Goal: Use online tool/utility: Utilize a website feature to perform a specific function

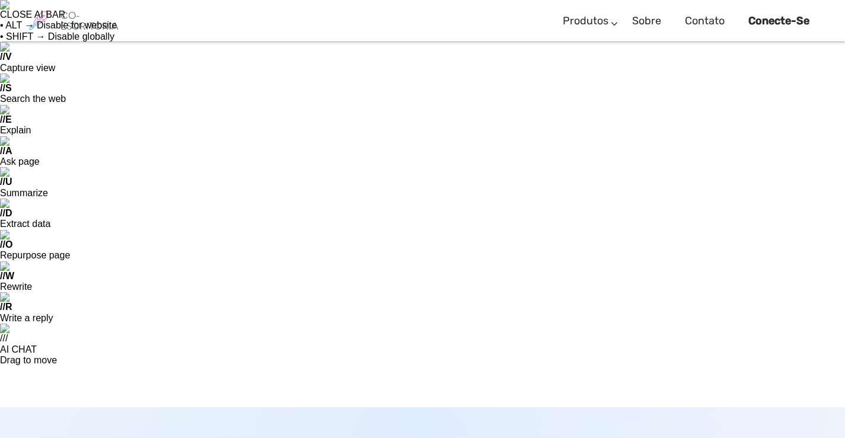
scroll to position [59, 0]
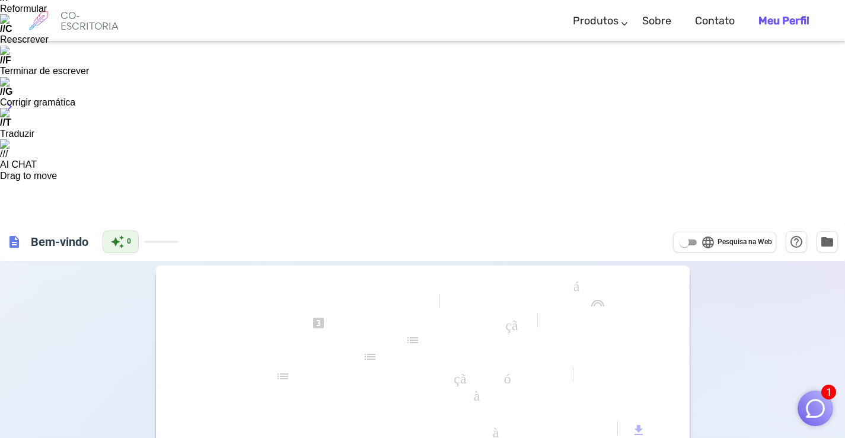
scroll to position [119, 0]
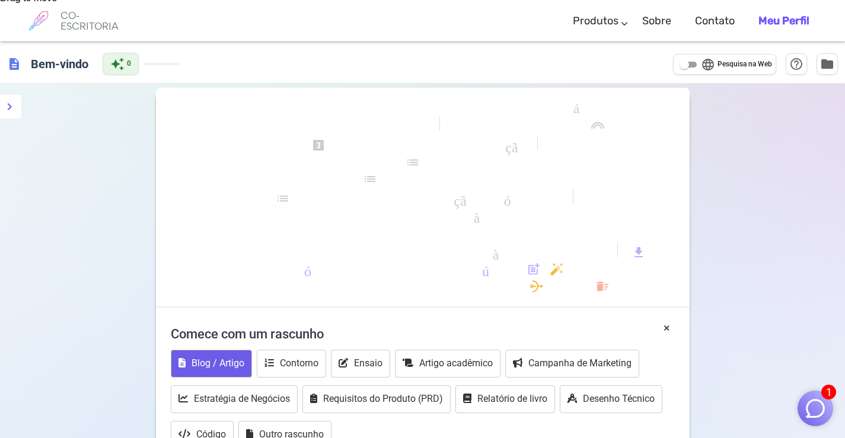
type textarea "criar um novo metodo de treinamento chamado de Converge, precisamos trazer as m…"
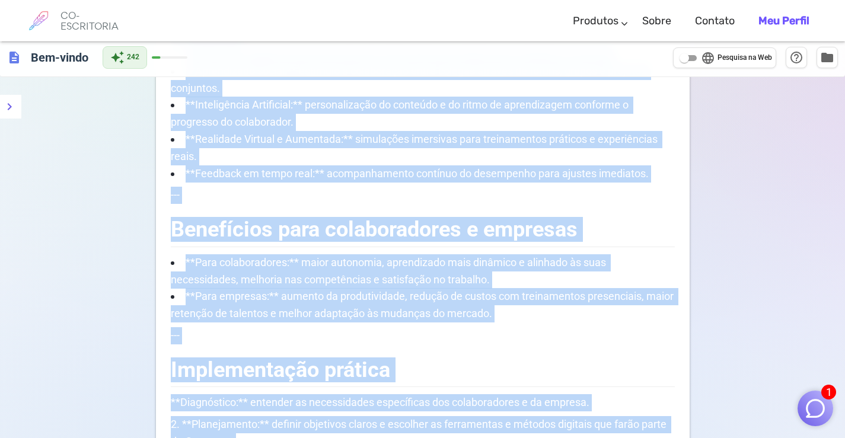
scroll to position [1621, 0]
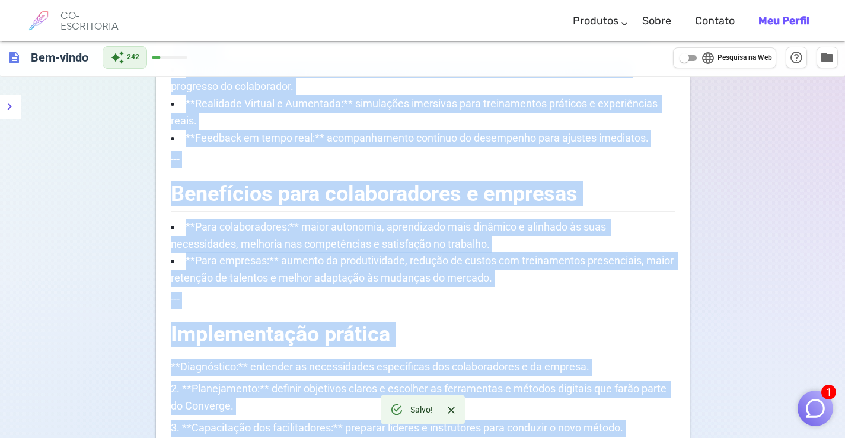
drag, startPoint x: 173, startPoint y: 279, endPoint x: 474, endPoint y: 303, distance: 301.5
copy div "Converge: O Novo Método de Treinamento Corporativo Inovando o Aprendizado para …"
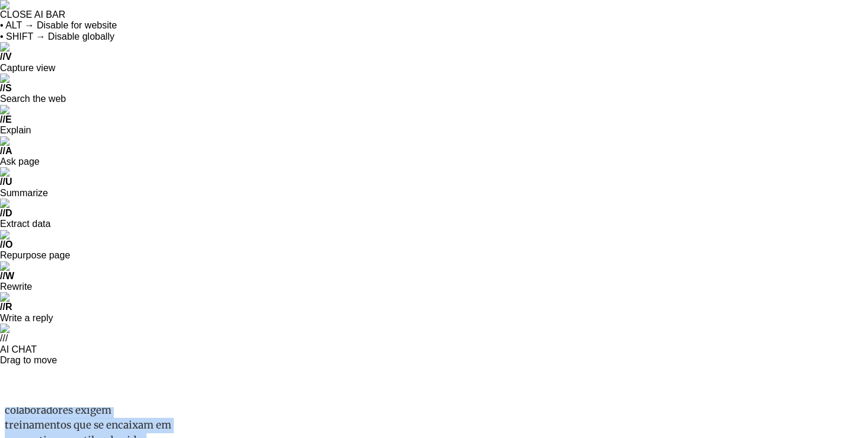
scroll to position [2008, 0]
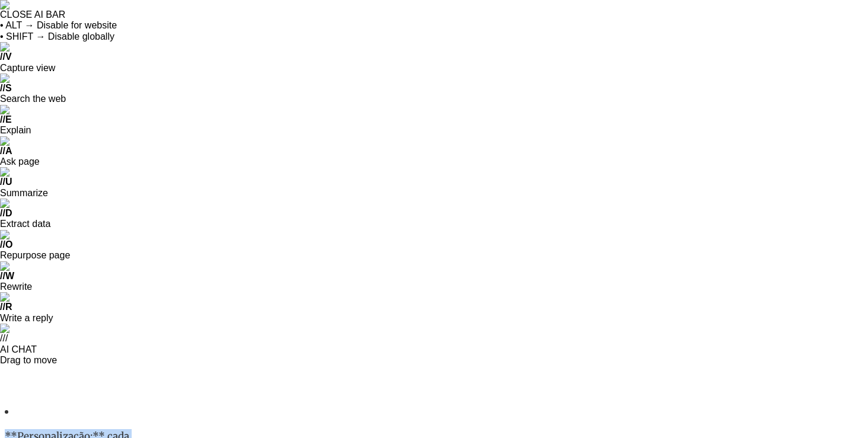
drag, startPoint x: 249, startPoint y: 544, endPoint x: 548, endPoint y: 766, distance: 372.0
copy div "Converge: O Novo Método de Treinamento Corporativo Inovando o Aprendizado para …"
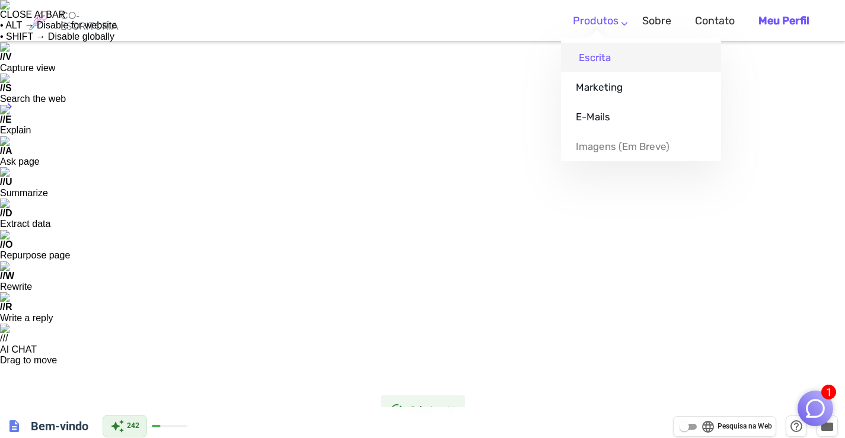
click at [597, 59] on font "Escrita" at bounding box center [595, 58] width 32 height 12
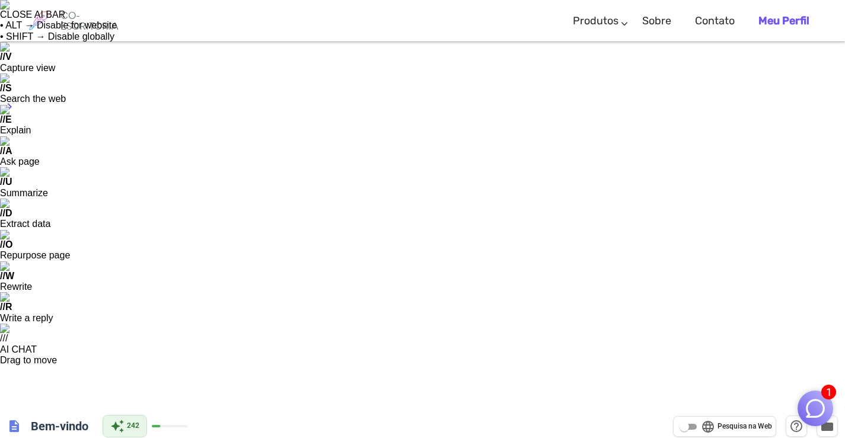
click at [814, 402] on img "button" at bounding box center [815, 408] width 23 height 23
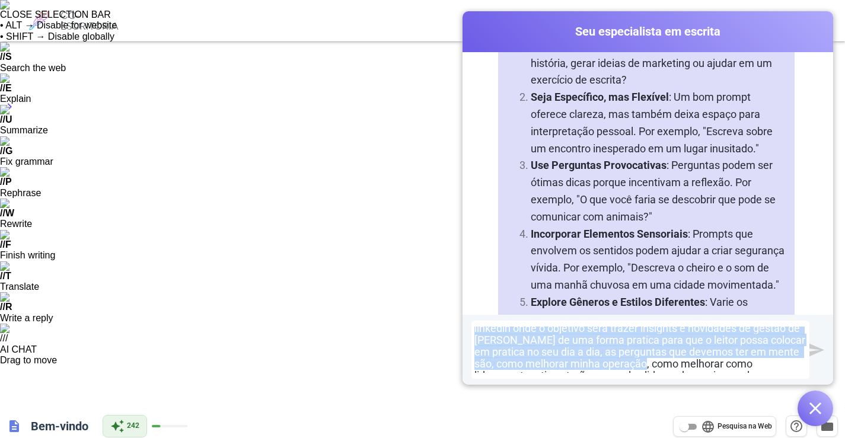
scroll to position [49, 0]
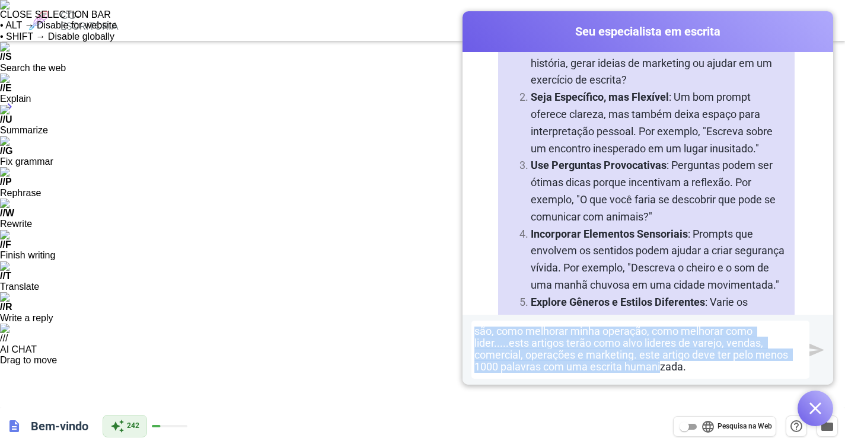
drag, startPoint x: 471, startPoint y: 330, endPoint x: 688, endPoint y: 381, distance: 222.9
click at [688, 381] on div "baseado nestas suas orientações gere um prompt para artigos no linkedin onde o …" at bounding box center [647, 350] width 370 height 70
copy div "baseado nestas suas orientações gere um prompt para artigos no linkedin onde o …"
click at [816, 350] on img "submit" at bounding box center [816, 350] width 15 height 15
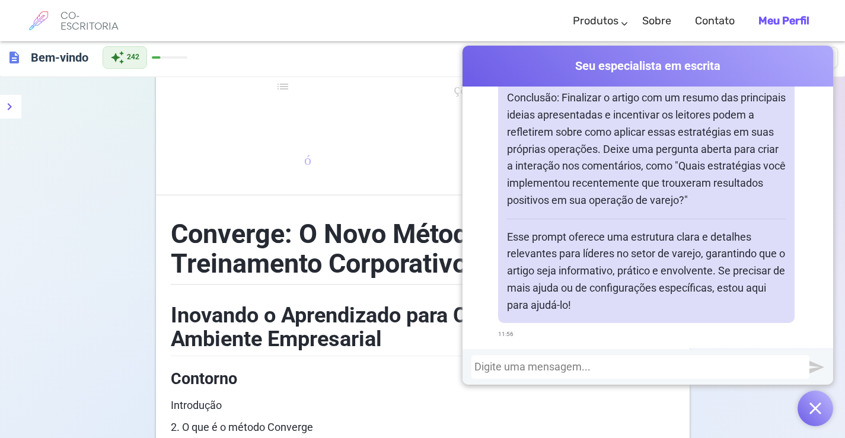
scroll to position [593, 0]
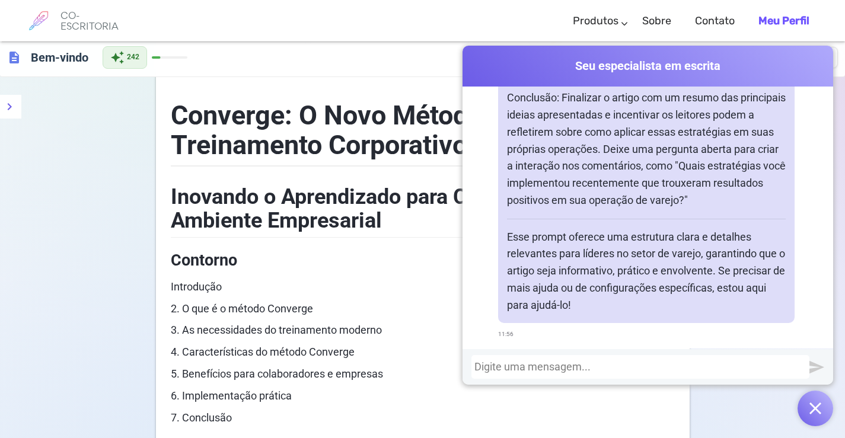
click at [813, 362] on img "submit" at bounding box center [816, 367] width 15 height 15
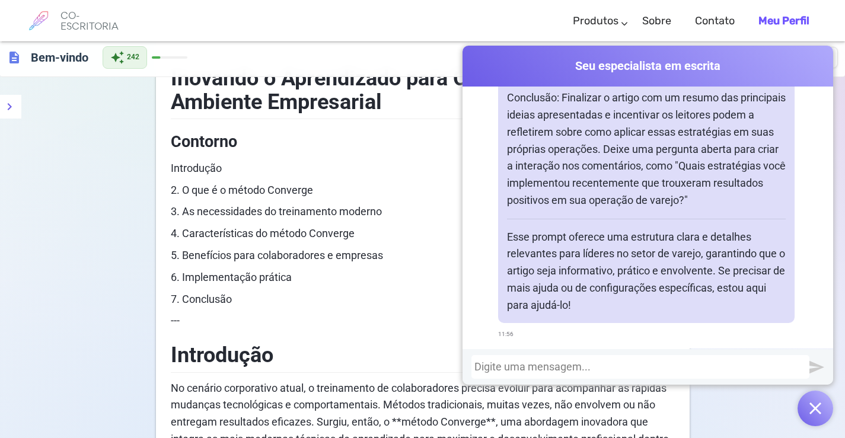
click at [517, 365] on div at bounding box center [640, 367] width 332 height 12
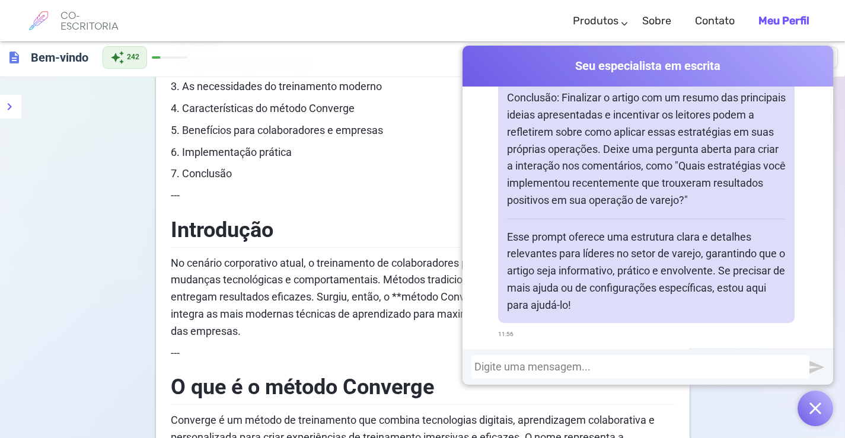
scroll to position [49, 0]
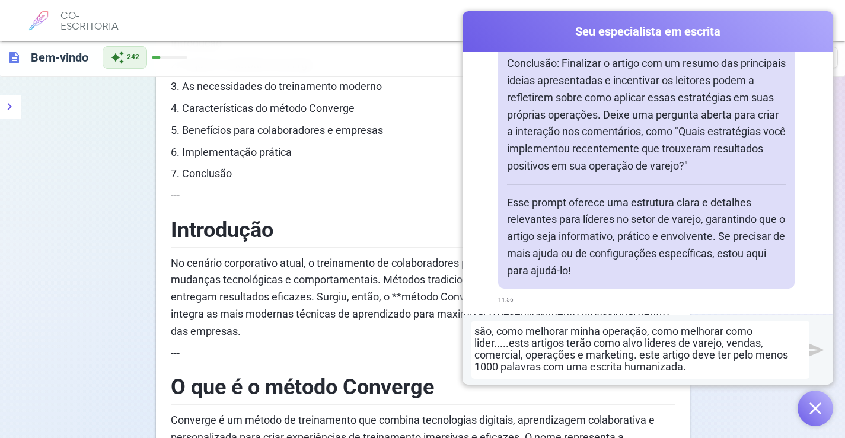
click at [813, 352] on img "submit" at bounding box center [816, 350] width 15 height 15
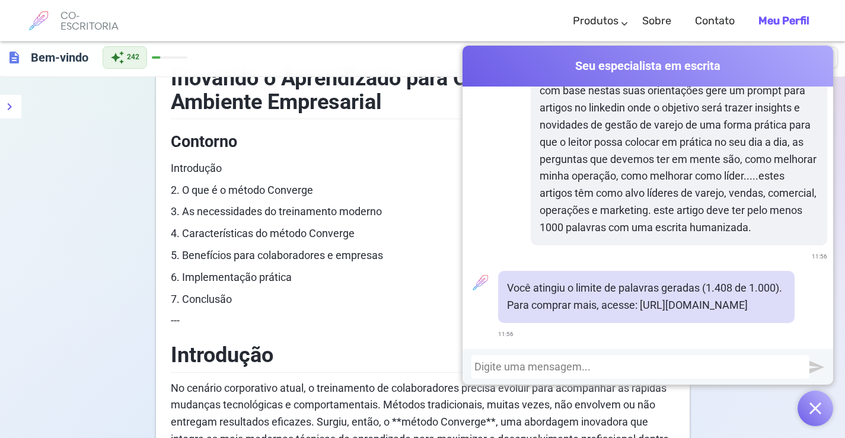
scroll to position [2128, 0]
